Goal: Task Accomplishment & Management: Use online tool/utility

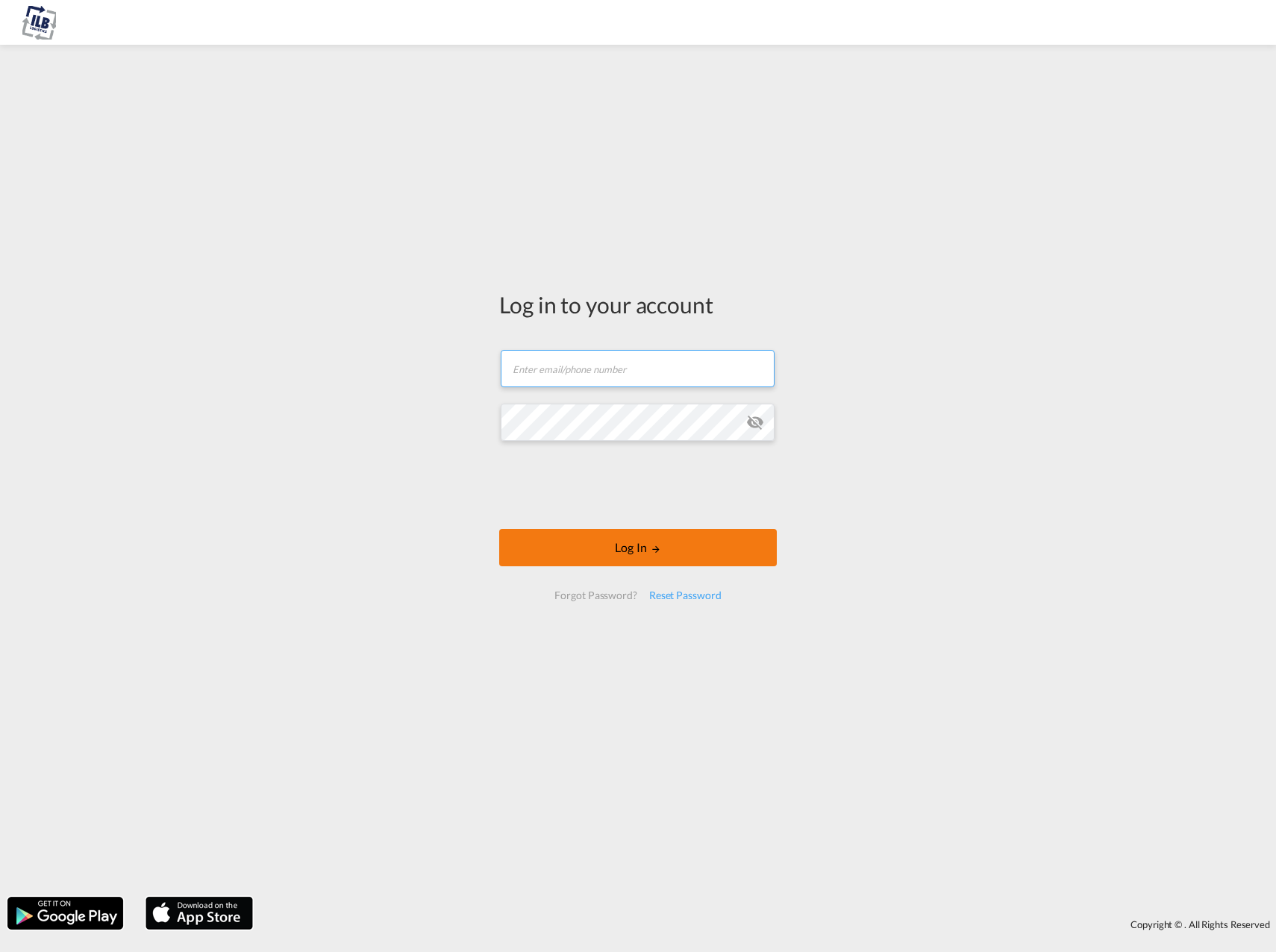
type input "[PERSON_NAME][EMAIL_ADDRESS][DOMAIN_NAME]"
click at [675, 553] on button "Log In" at bounding box center [638, 547] width 277 height 38
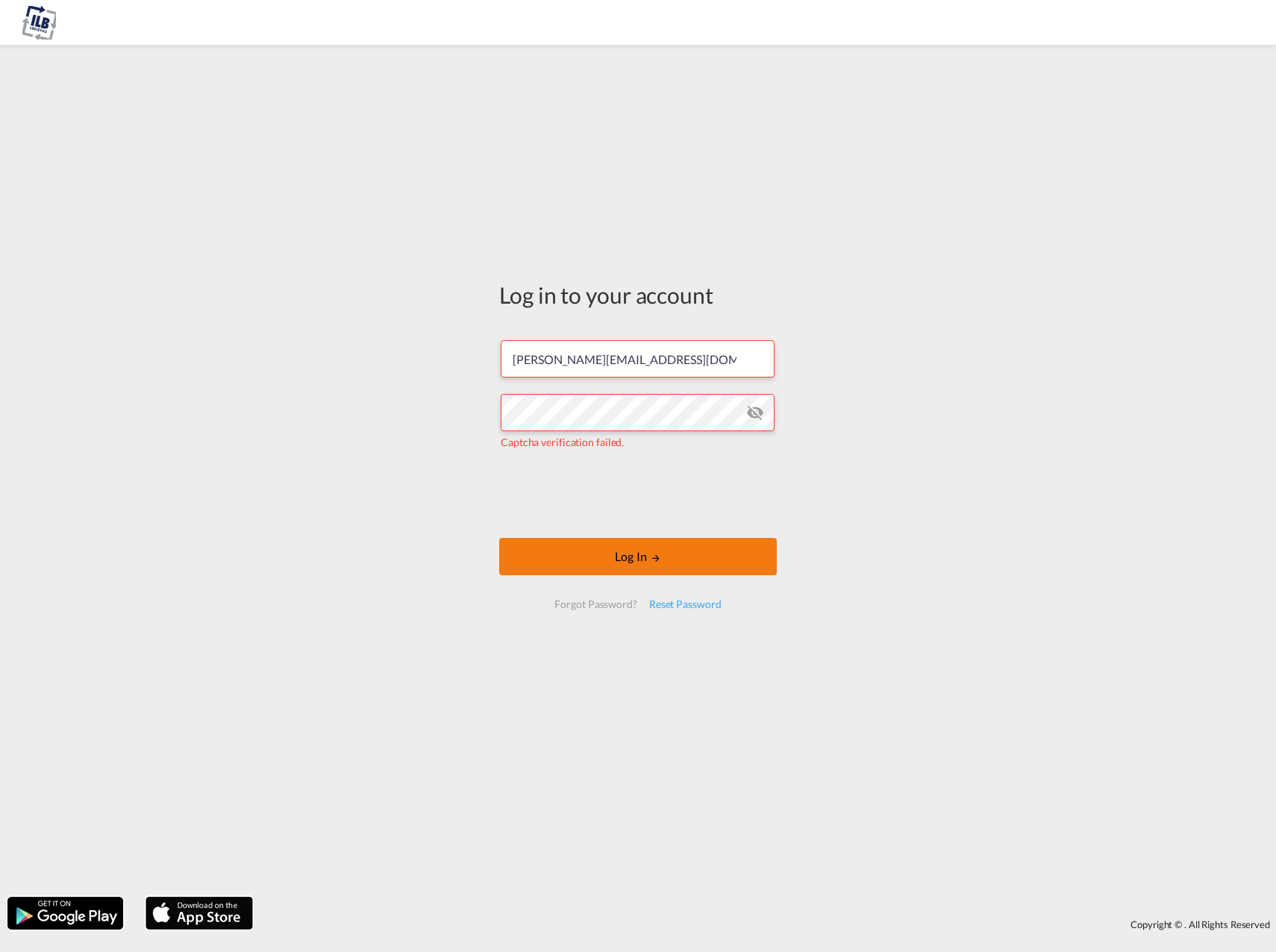
click at [571, 570] on button "Log In" at bounding box center [638, 556] width 277 height 38
